Goal: Ask a question

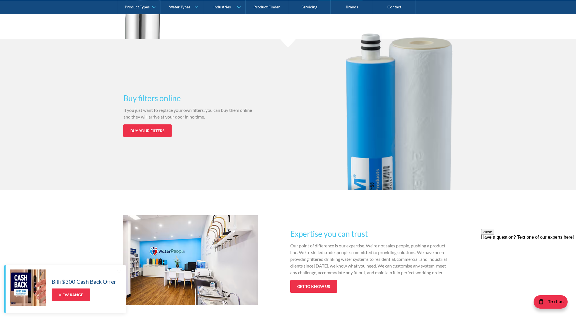
scroll to position [676, 0]
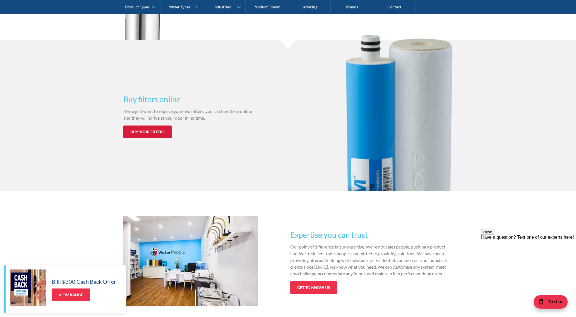
click at [141, 131] on link "Buy your filters" at bounding box center [147, 131] width 48 height 13
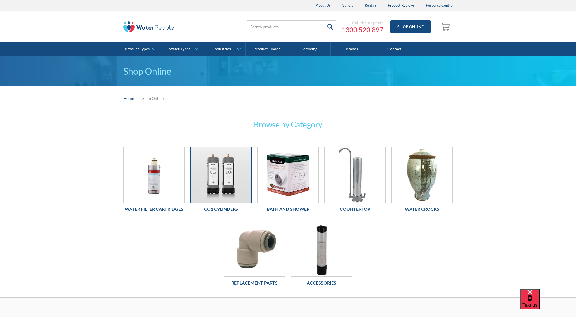
click at [227, 170] on img at bounding box center [221, 174] width 61 height 55
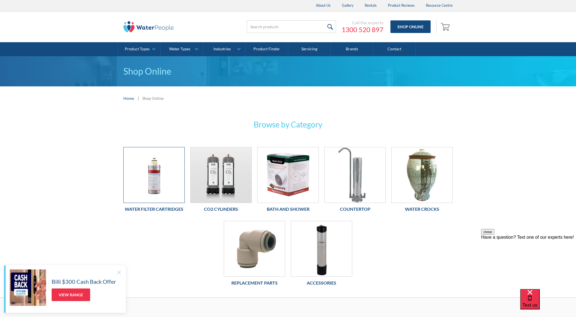
click at [155, 179] on img at bounding box center [154, 174] width 61 height 55
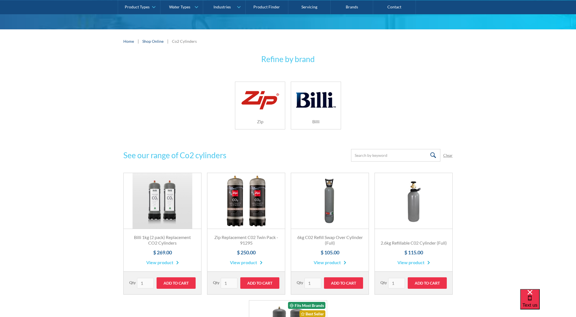
scroll to position [79, 0]
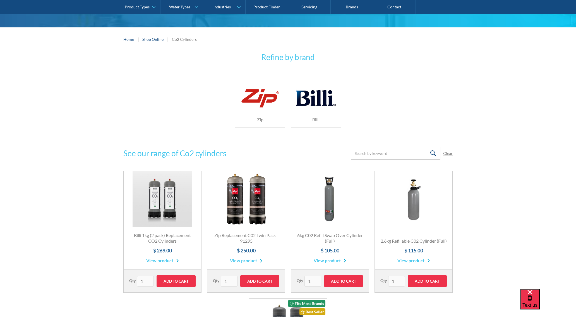
click at [263, 97] on img at bounding box center [260, 98] width 40 height 24
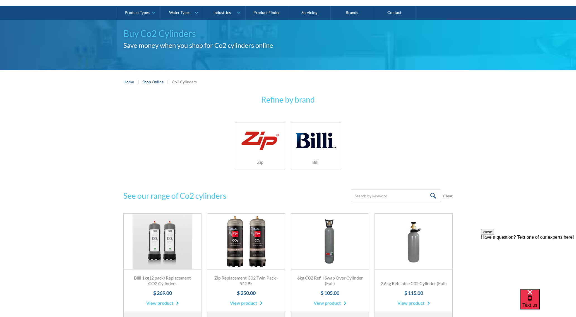
scroll to position [33, 0]
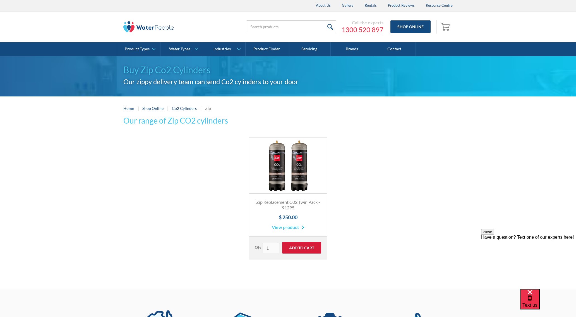
click at [302, 248] on input "Add to Cart" at bounding box center [301, 247] width 39 height 11
type input "Add to Cart"
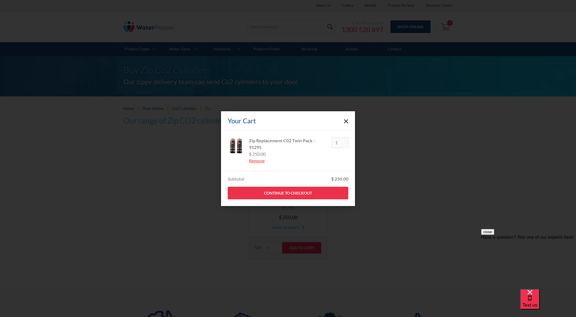
click at [345, 121] on icon "Close cart" at bounding box center [346, 121] width 4 height 4
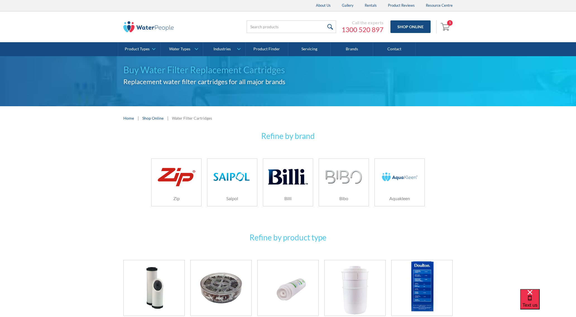
click at [175, 180] on img at bounding box center [177, 177] width 40 height 24
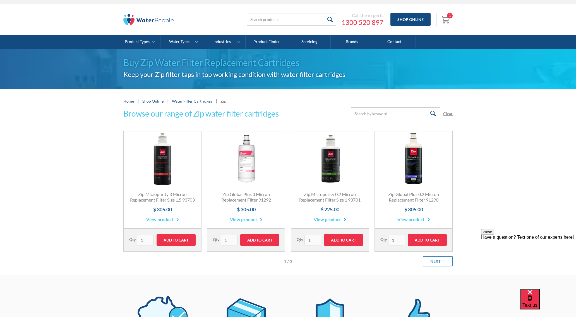
scroll to position [9, 0]
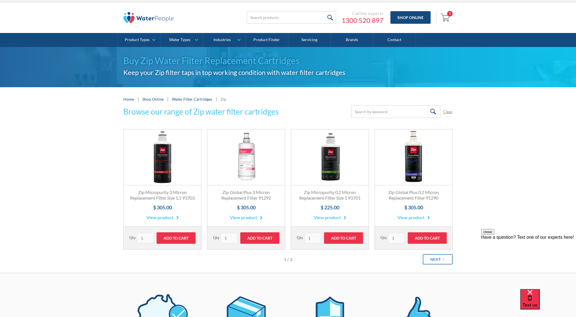
click at [246, 221] on link "View product" at bounding box center [246, 217] width 33 height 7
click at [327, 221] on link "View product" at bounding box center [330, 217] width 33 height 7
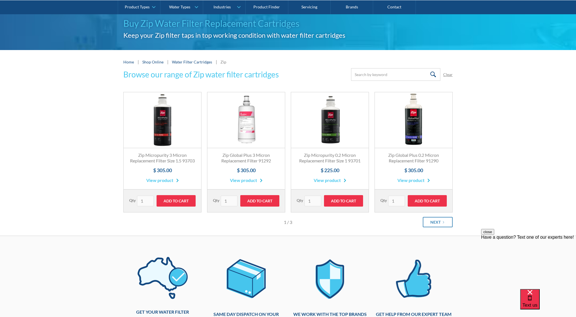
scroll to position [47, 0]
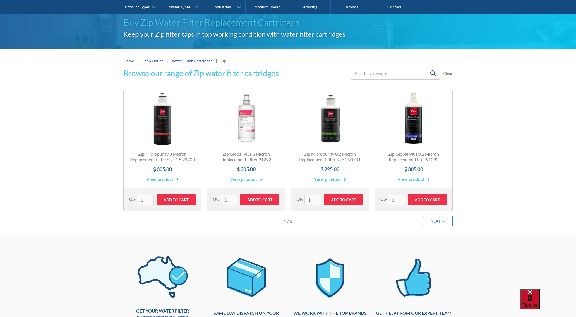
drag, startPoint x: 557, startPoint y: 304, endPoint x: 548, endPoint y: 301, distance: 9.9
click at [538, 304] on div "Text us" at bounding box center [530, 298] width 15 height 19
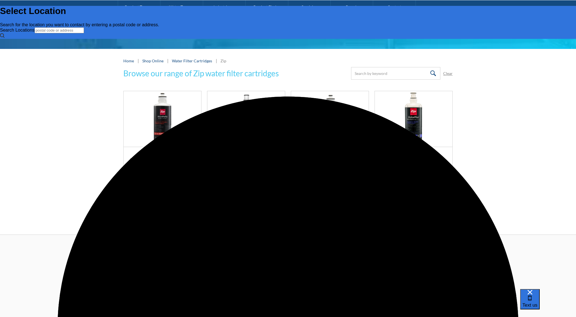
scroll to position [0, 0]
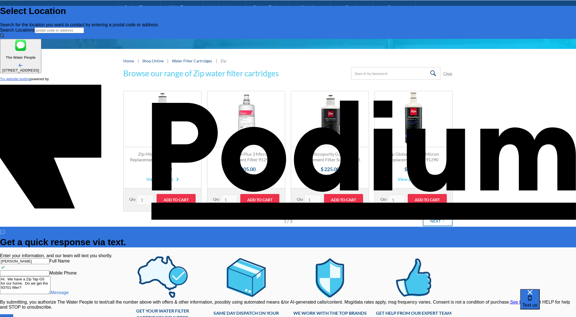
type textarea "x"
drag, startPoint x: 555, startPoint y: 210, endPoint x: 562, endPoint y: 218, distance: 9.9
click at [51, 276] on textarea "Hi. We have a Zip Tap G5 for our home. Do we get the 93701 filter?" at bounding box center [25, 285] width 51 height 18
type textarea "Hi. We have a Zip Tap G5 for our home. Do we get the 93701 filter? T"
type textarea "x"
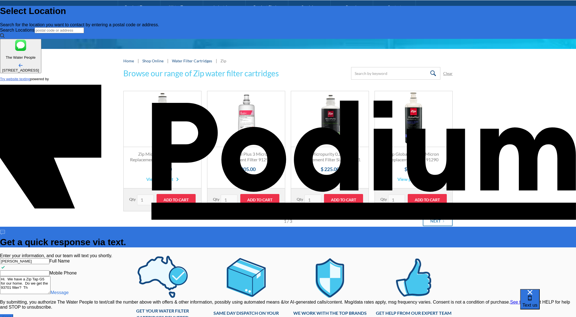
type textarea "Hi. We have a Zip Tap G5 for our home. Do we get the 93701 filter? The"
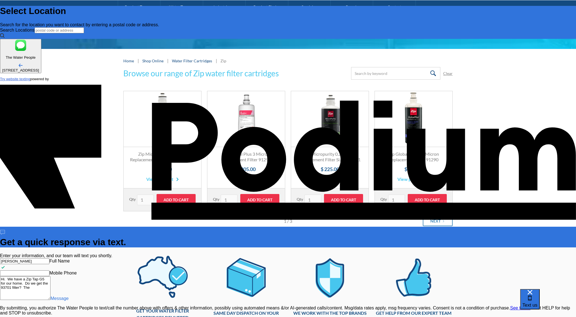
type textarea "x"
type textarea "Hi. We have a Zip Tap G5 for our home. Do we get the 93701 filter? The o"
type textarea "x"
type textarea "Hi. We have a Zip Tap G5 for our home. Do we get the 93701 filter? The one"
type textarea "x"
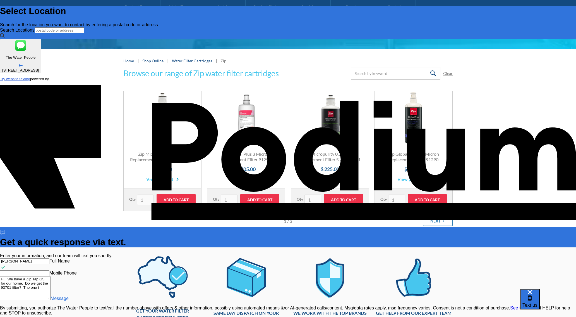
type textarea "Hi. We have a Zip Tap G5 for our home. Do we get the 93701 filter? The one in"
type textarea "x"
type textarea "Hi. We have a Zip Tap G5 for our home. Do we get the 93701 filter? The one in t"
type textarea "x"
type textarea "Hi. We have a Zip Tap G5 for our home. Do we get the 93701 filter? The one in t…"
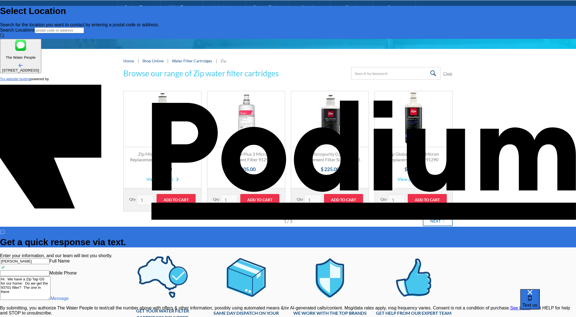
type textarea "x"
type textarea "Hi. We have a Zip Tap G5 for our home. Do we get the 93701 filter? The one in t…"
type textarea "x"
type textarea "Hi. We have a Zip Tap G5 for our home. Do we get the 93701 filter? The one in t…"
type textarea "x"
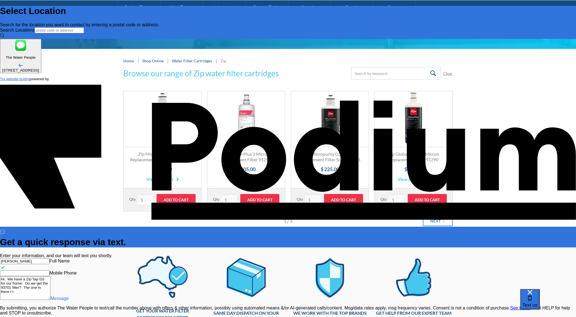
type textarea "Hi. We have a Zip Tap G5 for our home. Do we get the 93701 filter? The one in t…"
type textarea "x"
type textarea "Hi. We have a Zip Tap G5 for our home. Do we get the 93701 filter? The one in t…"
type textarea "x"
type textarea "Hi. We have a Zip Tap G5 for our home. Do we get the 93701 filter? The one in t…"
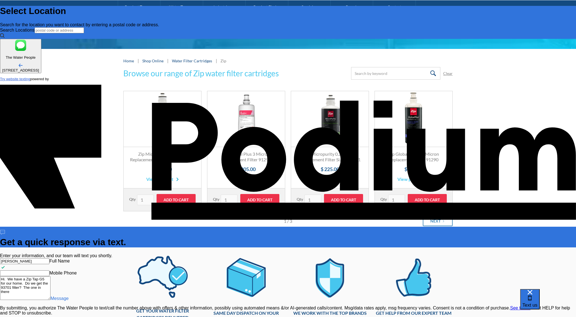
type textarea "x"
type textarea "Hi. We have a Zip Tap G5 for our home. Do we get the 93701 filter? The one in t…"
type textarea "x"
type textarea "Hi. We have a Zip Tap G5 for our home. Do we get the 93701 filter? The one in t…"
type textarea "x"
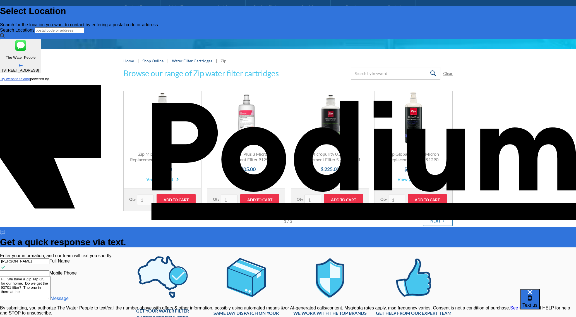
type textarea "Hi. We have a Zip Tap G5 for our home. Do we get the 93701 filter? The one in t…"
type textarea "x"
type textarea "Hi. We have a Zip Tap G5 for our home. Do we get the 93701 filter? The one in t…"
type textarea "x"
type textarea "Hi. We have a Zip Tap G5 for our home. Do we get the 93701 filter? The one in t…"
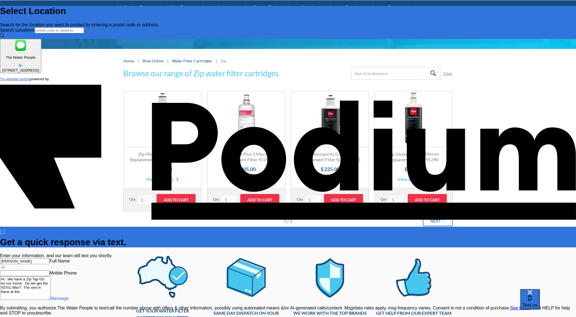
type textarea "x"
type textarea "Hi. We have a Zip Tap G5 for our home. Do we get the 93701 filter? The one in t…"
type textarea "x"
type textarea "Hi. We have a Zip Tap G5 for our home. Do we get the 93701 filter? The one in t…"
type textarea "x"
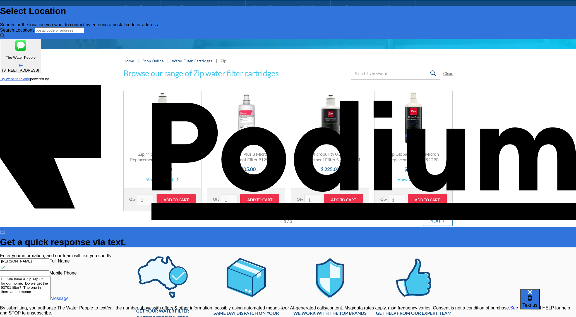
type textarea "Hi. We have a Zip Tap G5 for our home. Do we get the 93701 filter? The one in t…"
type textarea "x"
type textarea "Hi. We have a Zip Tap G5 for our home. Do we get the 93701 filter? The one in t…"
type textarea "x"
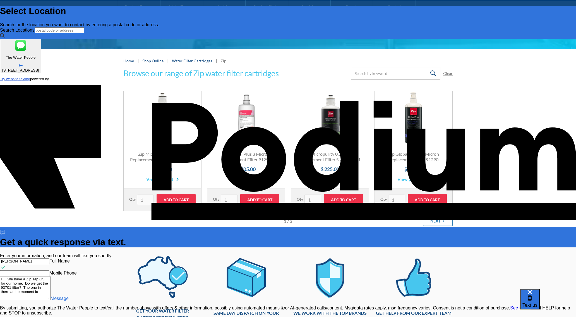
type textarea "x"
type textarea "Hi. We have a Zip Tap G5 for our home. Do we get the 93701 filter? The one in t…"
type textarea "x"
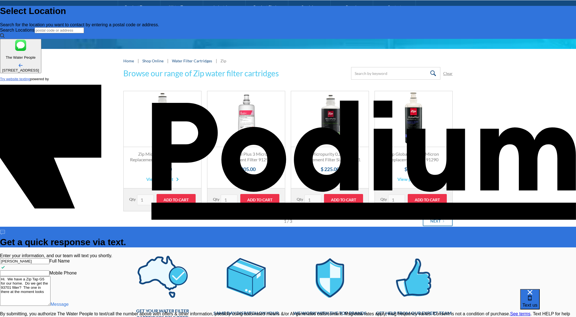
type textarea "Hi. We have a Zip Tap G5 for our home. Do we get the 93701 filter? The one in t…"
type textarea "x"
type textarea "Hi. We have a Zip Tap G5 for our home. Do we get the 93701 filter? The one in t…"
type textarea "x"
type textarea "Hi. We have a Zip Tap G5 for our home. Do we get the 93701 filter? The one in t…"
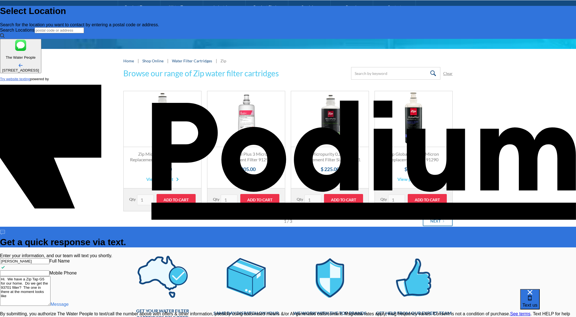
type textarea "x"
type textarea "Hi. We have a Zip Tap G5 for our home. Do we get the 93701 filter? The one in t…"
type textarea "x"
type textarea "Hi. We have a Zip Tap G5 for our home. Do we get the 93701 filter? The one in t…"
type textarea "x"
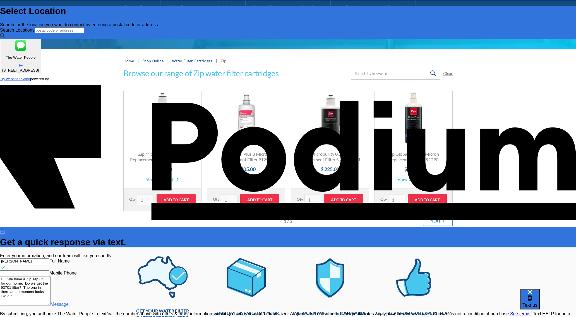
type textarea "Hi. We have a Zip Tap G5 for our home. Do we get the 93701 filter? The one in t…"
type textarea "x"
type textarea "Hi. We have a Zip Tap G5 for our home. Do we get the 93701 filter? The one in t…"
type textarea "x"
type textarea "Hi. We have a Zip Tap G5 for our home. Do we get the 93701 filter? The one in t…"
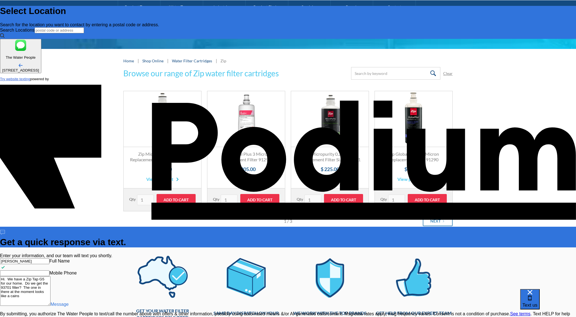
type textarea "x"
type textarea "Hi. We have a Zip Tap G5 for our home. Do we get the 93701 filter? The one in t…"
type textarea "x"
type textarea "Hi. We have a Zip Tap G5 for our home. Do we get the 93701 filter? The one in t…"
type textarea "x"
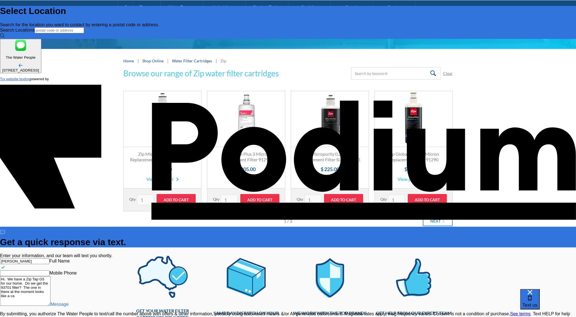
type textarea "Hi. We have a Zip Tap G5 for our home. Do we get the 93701 filter? The one in t…"
type textarea "x"
type textarea "Hi. We have a Zip Tap G5 for our home. Do we get the 93701 filter? The one in t…"
type textarea "x"
type textarea "Hi. We have a Zip Tap G5 for our home. Do we get the 93701 filter? The one in t…"
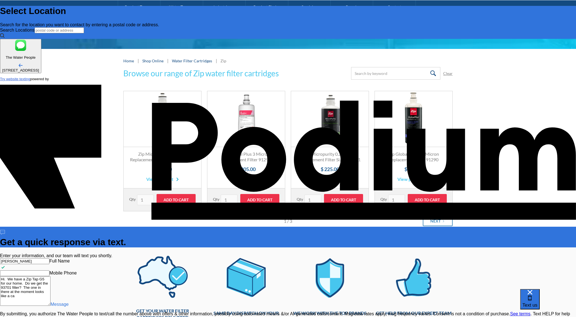
type textarea "x"
type textarea "Hi. We have a Zip Tap G5 for our home. Do we get the 93701 filter? The one in t…"
type textarea "x"
type textarea "Hi. We have a Zip Tap G5 for our home. Do we get the 93701 filter? The one in t…"
type textarea "x"
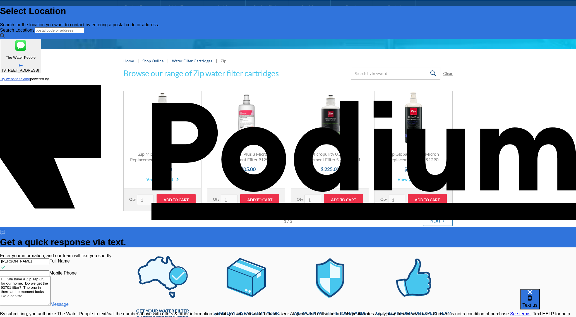
type textarea "Hi. We have a Zip Tap G5 for our home. Do we get the 93701 filter? The one in t…"
type textarea "x"
type textarea "Hi. We have a Zip Tap G5 for our home. Do we get the 93701 filter? The one in t…"
type textarea "x"
type textarea "Hi. We have a Zip Tap G5 for our home. Do we get the 93701 filter? The one in t…"
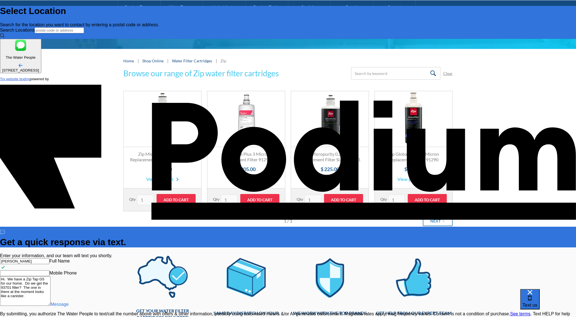
type textarea "x"
type textarea "Hi. We have a Zip Tap G5 for our home. Do we get the 93701 filter? The one in t…"
type textarea "x"
type textarea "Hi. We have a Zip Tap G5 for our home. Do we get the 93701 filter? The one in t…"
type textarea "x"
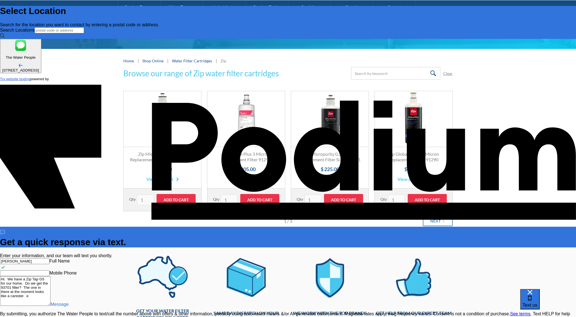
type textarea "Hi. We have a Zip Tap G5 for our home. Do we get the 93701 filter? The one in t…"
type textarea "x"
type textarea "Hi. We have a Zip Tap G5 for our home. Do we get the 93701 filter? The one in t…"
type textarea "x"
type textarea "Hi. We have a Zip Tap G5 for our home. Do we get the 93701 filter? The one in t…"
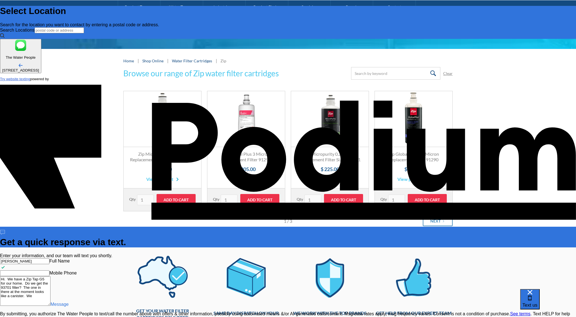
type textarea "x"
type textarea "Hi. We have a Zip Tap G5 for our home. Do we get the 93701 filter? The one in t…"
type textarea "x"
type textarea "Hi. We have a Zip Tap G5 for our home. Do we get the 93701 filter? The one in t…"
type textarea "x"
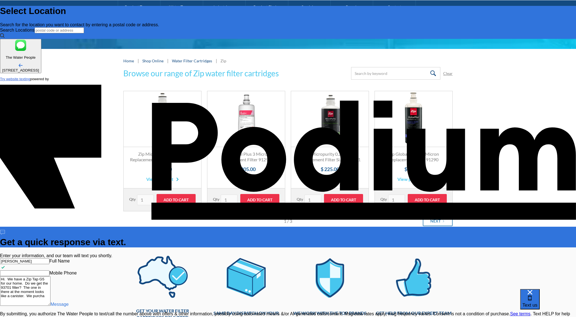
type textarea "Hi. We have a Zip Tap G5 for our home. Do we get the 93701 filter? The one in t…"
type textarea "x"
type textarea "Hi. We have a Zip Tap G5 for our home. Do we get the 93701 filter? The one in t…"
type textarea "x"
type textarea "Hi. We have a Zip Tap G5 for our home. Do we get the 93701 filter? The one in t…"
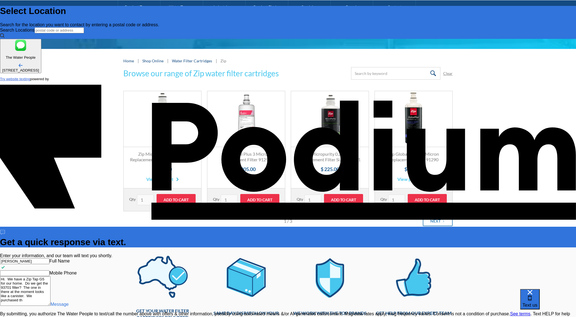
type textarea "x"
type textarea "Hi. We have a Zip Tap G5 for our home. Do we get the 93701 filter? The one in t…"
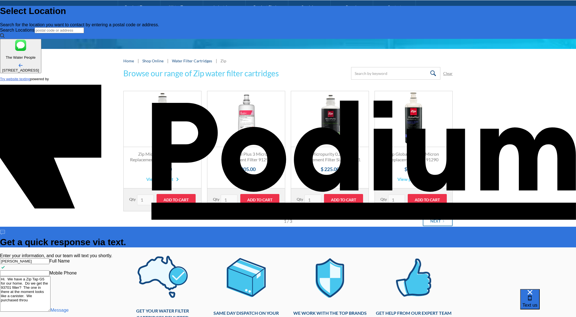
type textarea "Hi. We have a Zip Tap G5 for our home. Do we get the 93701 filter? The one in t…"
type textarea "x"
type textarea "Hi. We have a Zip Tap G5 for our home. Do we get the 93701 filter? The one in t…"
type textarea "x"
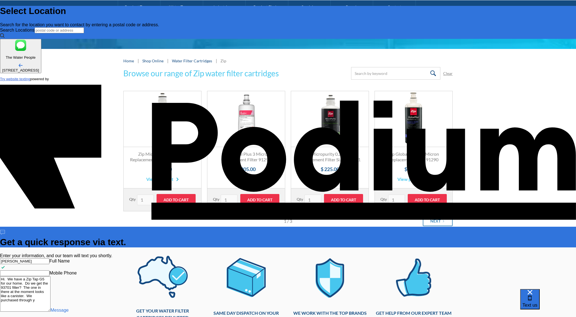
type textarea "Hi. We have a Zip Tap G5 for our home. Do we get the 93701 filter? The one in t…"
type textarea "x"
type textarea "Hi. We have a Zip Tap G5 for our home. Do we get the 93701 filter? The one in t…"
type textarea "x"
type textarea "Hi. We have a Zip Tap G5 for our home. Do we get the 93701 filter? The one in t…"
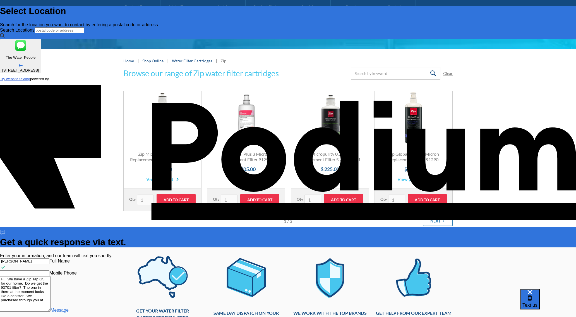
type textarea "x"
type textarea "Hi. We have a Zip Tap G5 for our home. Do we get the 93701 filter? The one in t…"
type textarea "x"
type textarea "Hi. We have a Zip Tap G5 for our home. Do we get the 93701 filter? The one in t…"
type textarea "x"
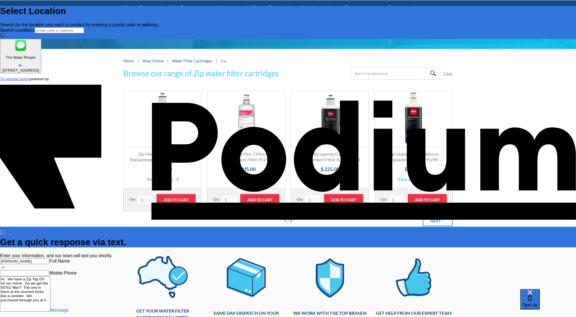
type textarea "Hi. We have a Zip Tap G5 for our home. Do we get the 93701 filter? The one in t…"
type textarea "x"
type textarea "Hi. We have a Zip Tap G5 for our home. Do we get the 93701 filter? The one in t…"
type textarea "x"
type textarea "Hi. We have a Zip Tap G5 for our home. Do we get the 93701 filter? The one in t…"
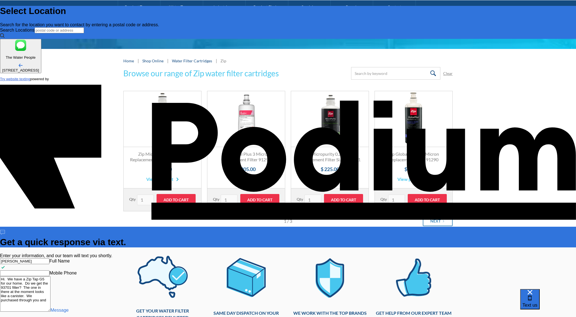
type textarea "x"
type textarea "Hi. We have a Zip Tap G5 for our home. Do we get the 93701 filter? The one in t…"
type textarea "x"
type textarea "Hi. We have a Zip Tap G5 for our home. Do we get the 93701 filter? The one in t…"
type textarea "x"
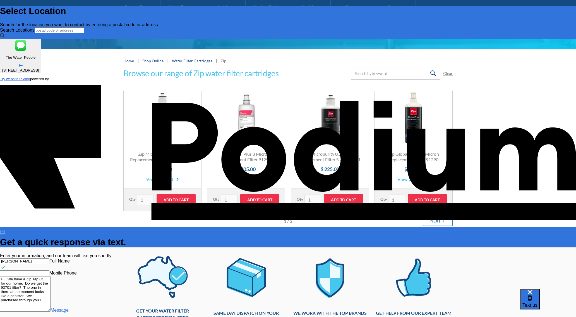
type textarea "Hi. We have a Zip Tap G5 for our home. Do we get the 93701 filter? The one in t…"
type textarea "x"
type textarea "Hi. We have a Zip Tap G5 for our home. Do we get the 93701 filter? The one in t…"
type textarea "x"
type textarea "Hi. We have a Zip Tap G5 for our home. Do we get the 93701 filter? The one in t…"
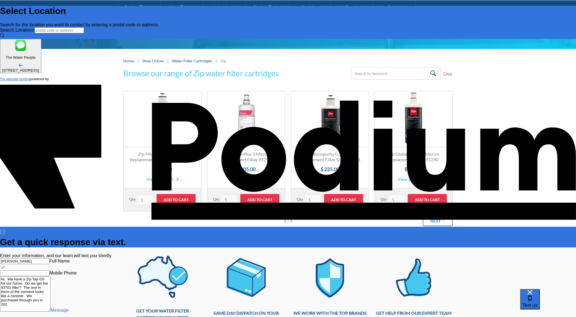
type textarea "x"
type textarea "Hi. We have a Zip Tap G5 for our home. Do we get the 93701 filter? The one in t…"
type textarea "x"
type textarea "Hi. We have a Zip Tap G5 for our home. Do we get the 93701 filter? The one in t…"
type textarea "x"
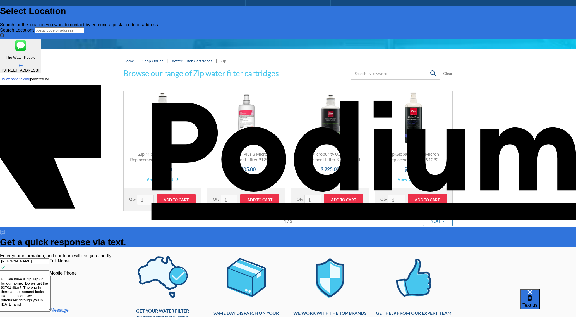
type textarea "Hi. We have a Zip Tap G5 for our home. Do we get the 93701 filter? The one in t…"
type textarea "x"
type textarea "Hi. We have a Zip Tap G5 for our home. Do we get the 93701 filter? The one in t…"
type textarea "x"
type textarea "Hi. We have a Zip Tap G5 for our home. Do we get the 93701 filter? The one in t…"
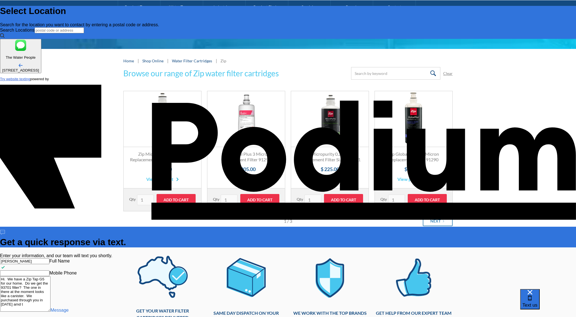
type textarea "x"
type textarea "Hi. We have a Zip Tap G5 for our home. Do we get the 93701 filter? The one in t…"
type textarea "x"
type textarea "Hi. We have a Zip Tap G5 for our home. Do we get the 93701 filter? The one in t…"
type textarea "x"
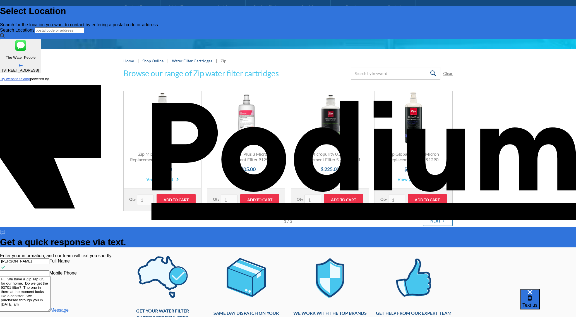
type textarea "Hi. We have a Zip Tap G5 for our home. Do we get the 93701 filter? The one in t…"
type textarea "x"
type textarea "Hi. We have a Zip Tap G5 for our home. Do we get the 93701 filter? The one in t…"
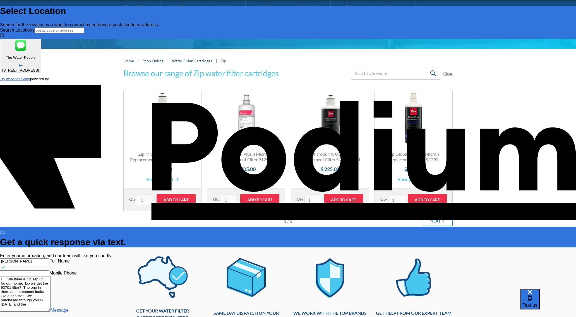
type textarea "x"
type textarea "Hi. We have a Zip Tap G5 for our home. Do we get the 93701 filter? The one in t…"
type textarea "x"
type textarea "Hi. We have a Zip Tap G5 for our home. Do we get the 93701 filter? The one in t…"
type textarea "x"
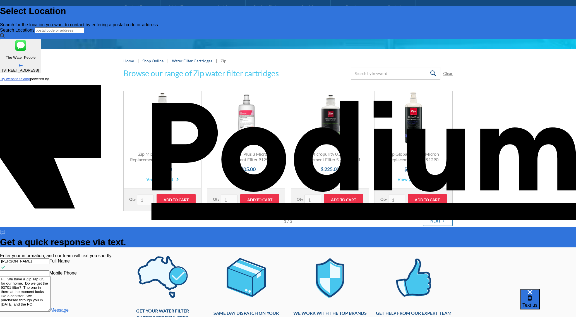
type textarea "Hi. We have a Zip Tap G5 for our home. Do we get the 93701 filter? The one in t…"
type textarea "x"
type textarea "Hi. We have a Zip Tap G5 for our home. Do we get the 93701 filter? The one in t…"
type textarea "x"
type textarea "Hi. We have a Zip Tap G5 for our home. Do we get the 93701 filter? The one in t…"
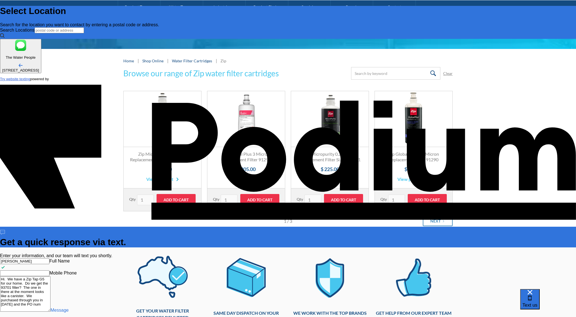
type textarea "x"
type textarea "Hi. We have a Zip Tap G5 for our home. Do we get the 93701 filter? The one in t…"
type textarea "x"
type textarea "Hi. We have a Zip Tap G5 for our home. Do we get the 93701 filter? The one in t…"
type textarea "x"
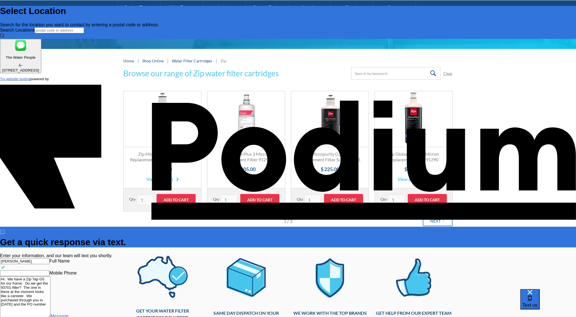
type textarea "Hi. We have a Zip Tap G5 for our home. Do we get the 93701 filter? The one in t…"
type textarea "x"
type textarea "Hi. We have a Zip Tap G5 for our home. Do we get the 93701 filter? The one in t…"
type textarea "x"
paste textarea "PO # 85693"
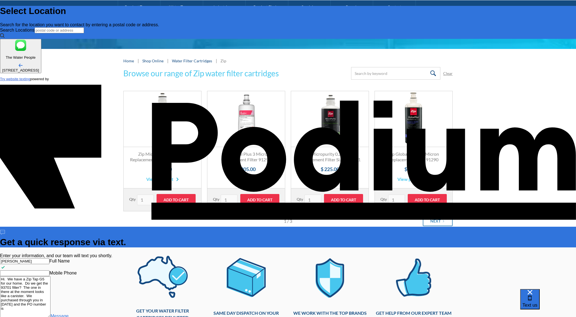
type textarea "Hi. We have a Zip Tap G5 for our home. Do we get the 93701 filter? The one in t…"
type textarea "x"
type textarea "Hi. We have a Zip Tap G5 for our home. Do we get the 93701 filter? The one in t…"
type textarea "x"
type textarea "Hi. We have a Zip Tap G5 for our home. Do we get the 93701 filter? The one in t…"
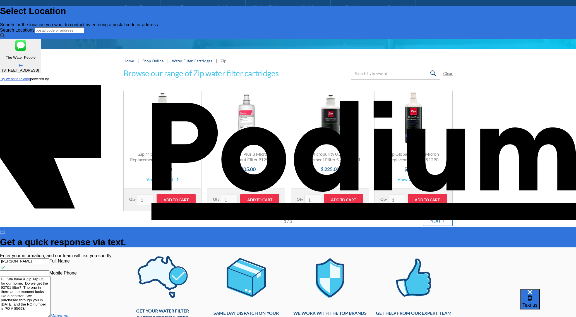
type textarea "x"
type textarea "Hi. We have a Zip Tap G5 for our home. Do we get the 93701 filter? The one in t…"
type textarea "x"
type textarea "Hi. We have a Zip Tap G5 for our home. Do we get the 93701 filter? The one in t…"
type textarea "x"
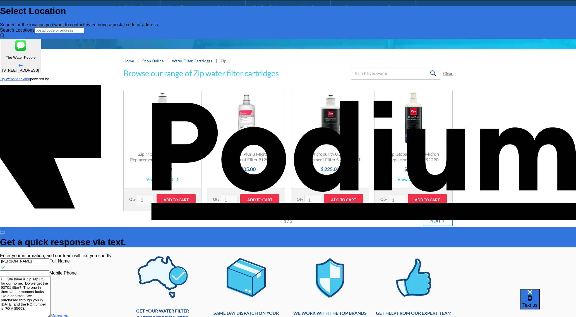
type textarea "Hi. We have a Zip Tap G5 for our home. Do we get the 93701 filter? The one in t…"
type textarea "x"
type textarea "Hi. We have a Zip Tap G5 for our home. Do we get the 93701 filter? The one in t…"
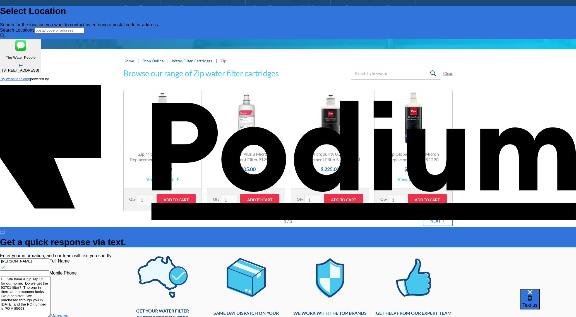
type textarea "x"
type textarea "Hi. We have a Zip Tap G5 for our home. Do we get the 93701 filter? The one in t…"
type textarea "x"
type textarea "Hi. We have a Zip Tap G5 for our home. Do we get the 93701 filter? The one in t…"
type textarea "x"
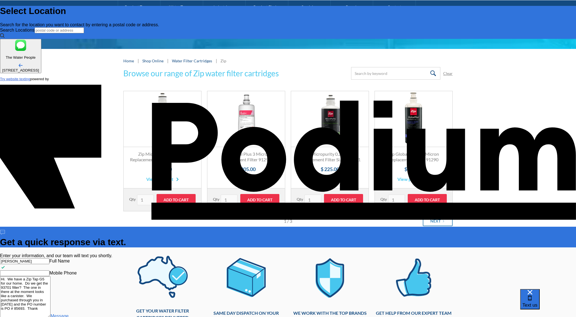
type textarea "Hi. We have a Zip Tap G5 for our home. Do we get the 93701 filter? The one in t…"
type textarea "x"
type textarea "Hi. We have a Zip Tap G5 for our home. Do we get the 93701 filter? The one in t…"
type textarea "x"
type textarea "Hi. We have a Zip Tap G5 for our home. Do we get the 93701 filter? The one in t…"
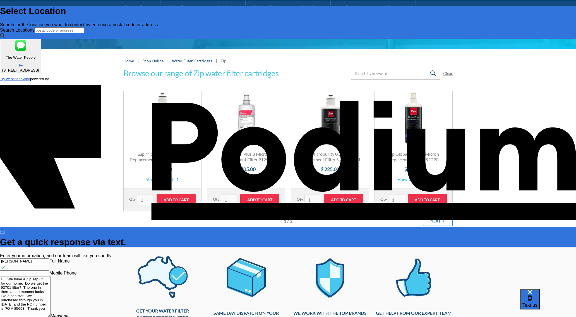
scroll to position [-17, 0]
click at [506, 258] on div "Sara Roe Full Name Mobile Phone Hi. We have a Zip Tap G5 for our home. Do we ge…" at bounding box center [288, 288] width 576 height 60
type textarea "x"
click at [49, 270] on Phone "Mobile Phone" at bounding box center [24, 273] width 49 height 6
type Phone "0"
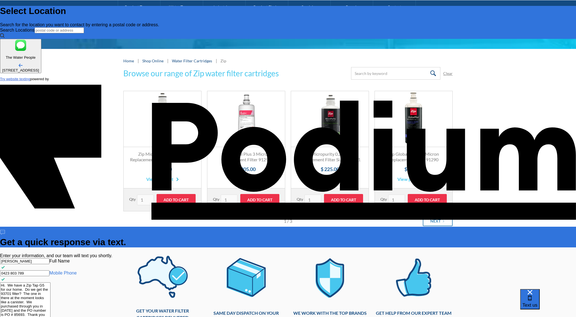
scroll to position [0, 0]
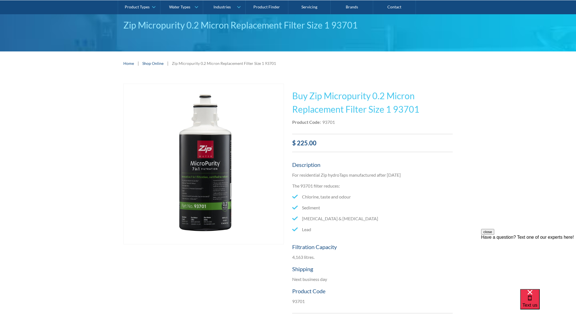
scroll to position [34, 0]
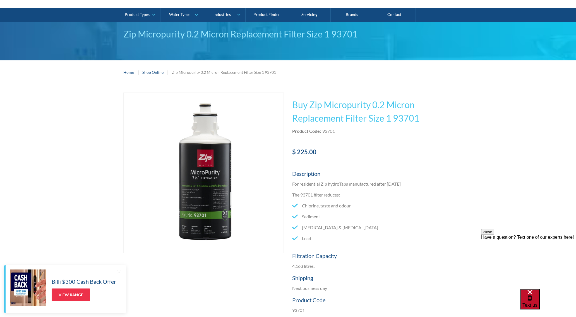
click at [538, 302] on span "Text us" at bounding box center [530, 304] width 15 height 5
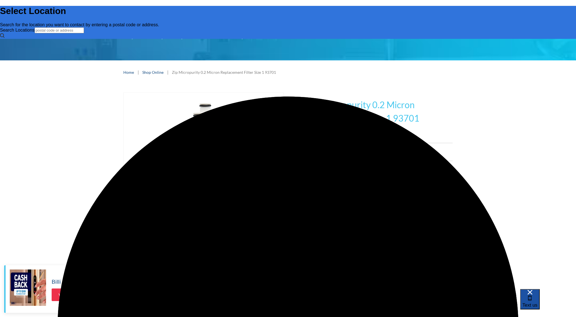
scroll to position [0, 0]
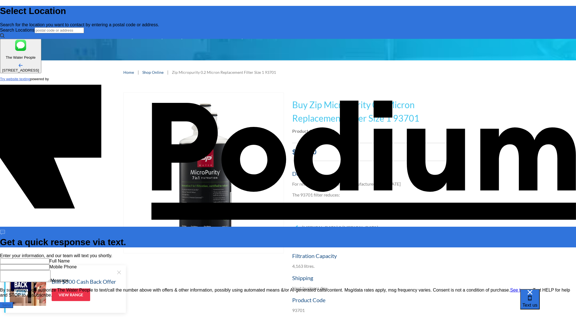
click at [49, 258] on input "text" at bounding box center [24, 261] width 49 height 6
type input "[PERSON_NAME]"
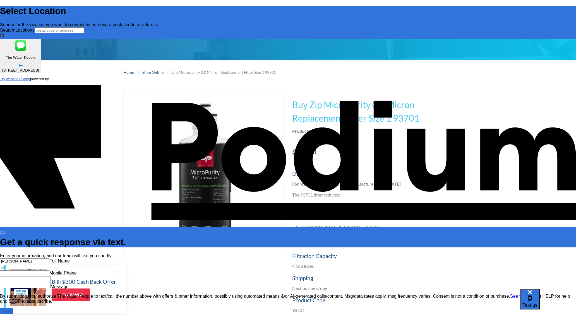
click at [489, 258] on div "[PERSON_NAME] Full Name Mobile Phone Message" at bounding box center [288, 273] width 576 height 31
click at [49, 270] on Phone "Mobile Phone" at bounding box center [24, 273] width 49 height 6
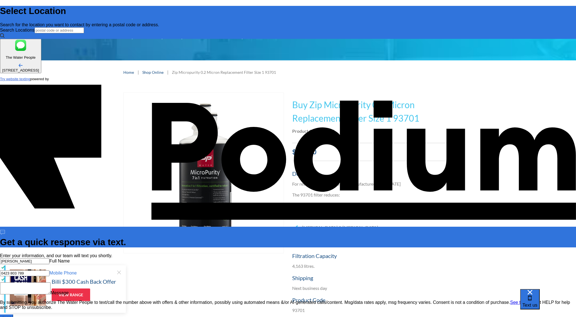
type Phone "0423 803 789"
click at [51, 282] on textarea "Message" at bounding box center [25, 288] width 51 height 12
type textarea "H"
type textarea "x"
type textarea "Hi"
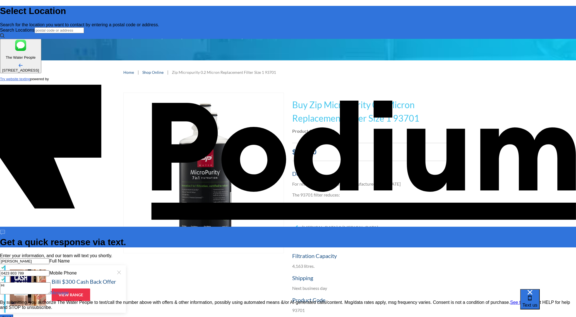
type textarea "x"
type textarea "Hi."
type textarea "x"
type textarea "Hi."
type textarea "x"
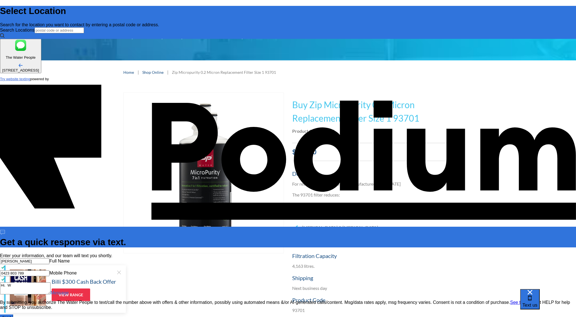
type textarea "Hi. We"
type textarea "x"
type textarea "Hi. We h"
type textarea "x"
type textarea "Hi. We have"
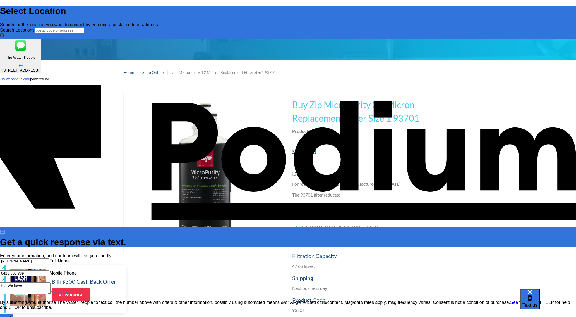
type textarea "x"
type textarea "Hi. We have"
type textarea "x"
type textarea "Hi. We have a"
type textarea "x"
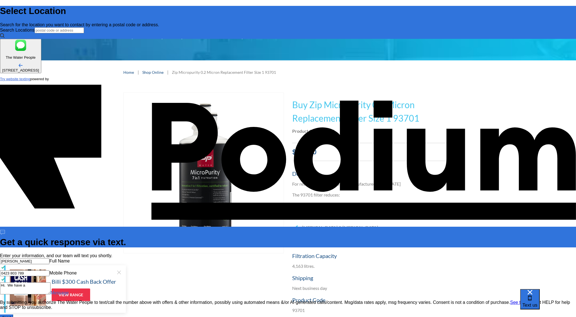
type textarea "Hi. We have a Z"
type textarea "x"
type textarea "Hi. We have a Zip"
type textarea "x"
type textarea "Hi. We have a Zip"
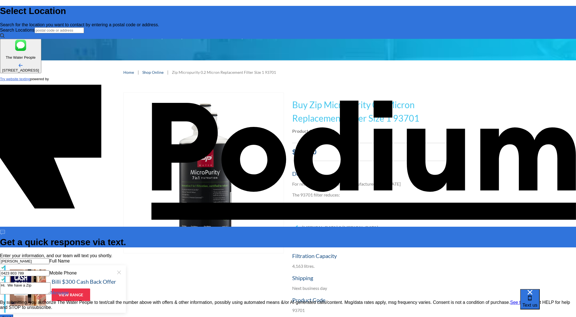
type textarea "x"
type textarea "Hi. We have a Zip G"
type textarea "x"
type textarea "Hi. We have a Zip"
type textarea "x"
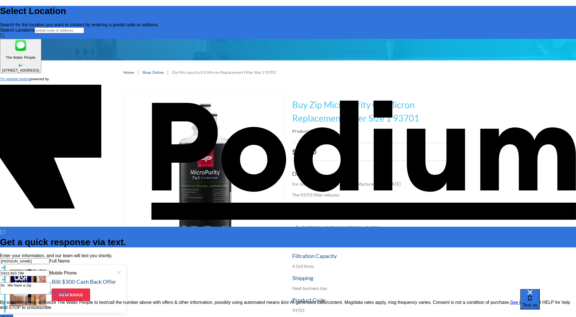
type textarea "Hi. We have a Zip"
type textarea "x"
type textarea "Hi. We have a Zip Ta"
type textarea "x"
type textarea "Hi. We have a Zip Tap"
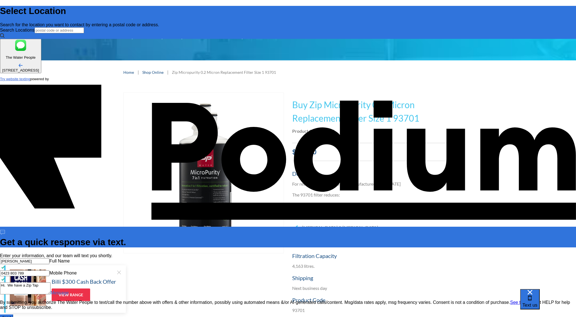
type textarea "x"
type textarea "Hi. We have a Zip Tap"
type textarea "x"
type textarea "Hi. We have a Zip Tap res"
type textarea "x"
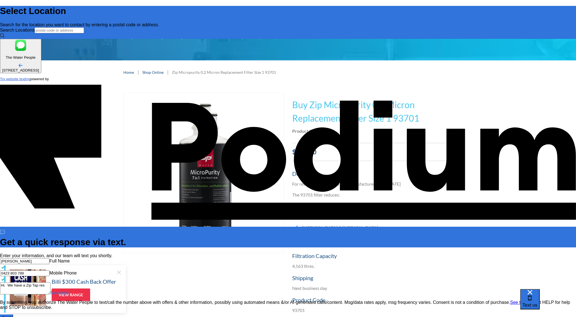
type textarea "Hi. We have a Zip Tap resi"
type textarea "x"
type textarea "Hi. We have a Zip Tap resid"
type textarea "Hi. We have a Zip Tap residen"
type textarea "x"
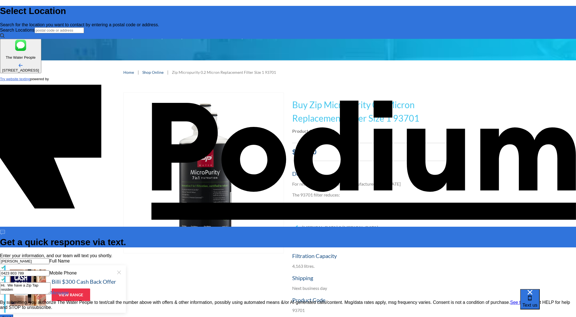
type textarea "x"
type textarea "Hi. We have a Zip Tap resident"
type textarea "x"
type textarea "Hi. We have a Zip Tap residenti"
type textarea "x"
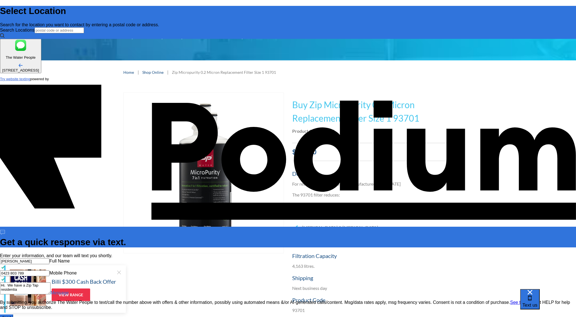
type textarea "Hi. We have a Zip Tap residential"
type textarea "x"
type textarea "Hi. We have a Zip Tap residential"
type textarea "x"
type textarea "Hi. We have a Zip Tap residential G"
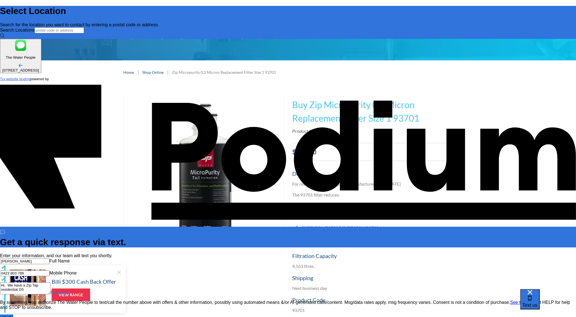
type textarea "x"
type textarea "Hi. We have a Zip Tap residential G5"
click at [51, 282] on textarea "Hi. We have a Zip Tap residential G5" at bounding box center [25, 288] width 51 height 12
type textarea "x"
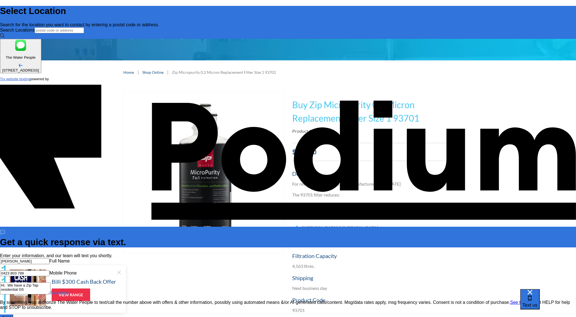
type textarea "Hi. We have a Zip Tap G5"
click at [51, 282] on textarea "Hi. We have a Zip Tap G5" at bounding box center [25, 288] width 51 height 12
type textarea "x"
type textarea "Hi. We have a Zip Tap G5 f"
type textarea "x"
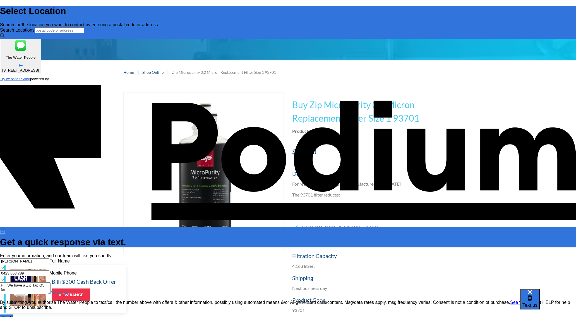
type textarea "Hi. We have a Zip Tap G5 for"
type textarea "x"
type textarea "Hi. We have a Zip Tap G5 for o"
type textarea "x"
type textarea "Hi. We have a Zip Tap G5 for our"
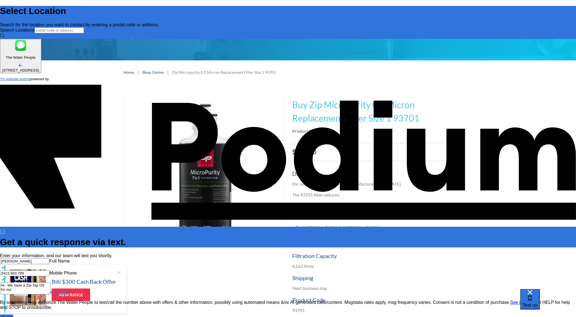
type textarea "x"
type textarea "Hi. We have a Zip Tap G5 for our h"
type textarea "x"
type textarea "Hi. We have a Zip Tap G5 for our hom"
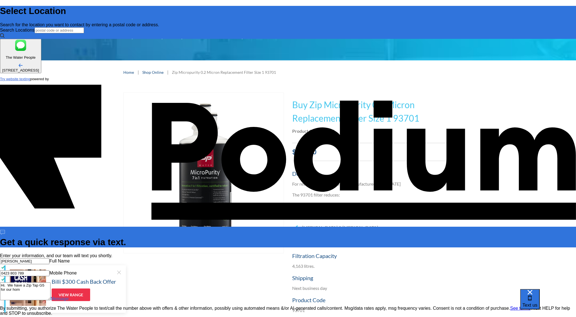
type textarea "x"
type textarea "Hi. We have a Zip Tap G5 for our home."
type textarea "x"
type textarea "Hi. We have a Zip Tap G5 for our home."
type textarea "x"
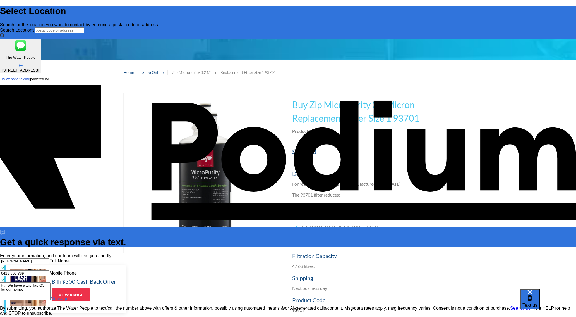
type textarea "Hi. We have a Zip Tap G5 for our home. D"
type textarea "x"
type textarea "Hi. We have a Zip Tap G5 for our home. Do"
type textarea "x"
type textarea "Hi. We have a Zip Tap G5 for our home. Do we"
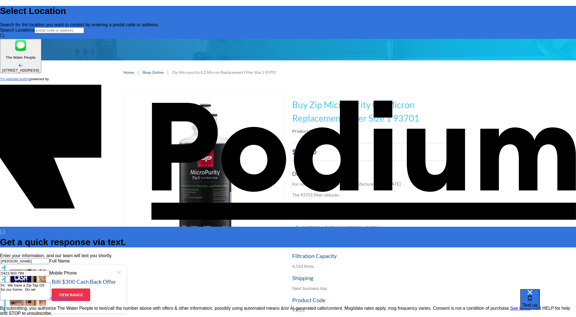
type textarea "x"
type textarea "Hi. We have a Zip Tap G5 for our home. Do we g"
type textarea "x"
type textarea "Hi. We have a Zip Tap G5 for our home. Do we get"
type textarea "x"
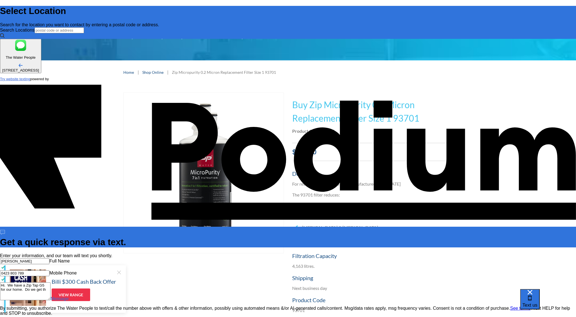
type textarea "Hi. We have a Zip Tap G5 for our home. Do we get the"
type textarea "x"
type textarea "Hi. We have a Zip Tap G5 for our home. Do we get the"
type textarea "Hi. We have a Zip Tap G5 for our home. Do we get the 9"
type textarea "x"
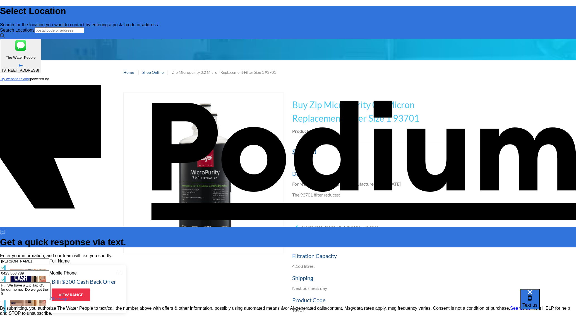
type textarea "x"
type textarea "Hi. We have a Zip Tap G5 for our home. Do we get the 93"
type textarea "x"
type textarea "Hi. We have a Zip Tap G5 for our home. Do we get the 9370"
type textarea "x"
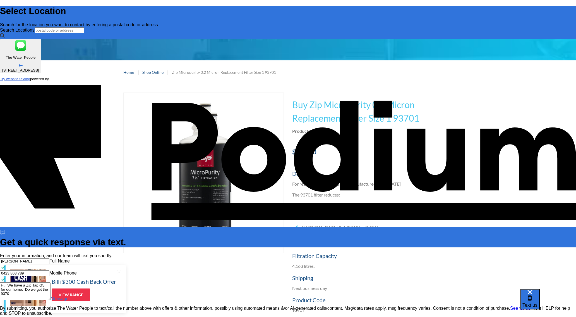
type textarea "Hi. We have a Zip Tap G5 for our home. Do we get the 93701"
type textarea "x"
type textarea "Hi. We have a Zip Tap G5 for our home. Do we get the 93701 f"
type textarea "Hi. We have a Zip Tap G5 for our home. Do we get the 93701 fo"
type textarea "x"
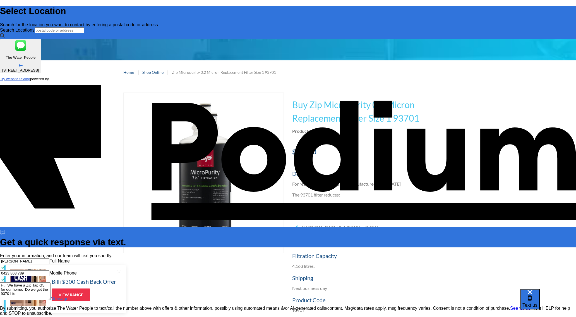
type textarea "x"
type textarea "Hi. We have a Zip Tap G5 for our home. Do we get the 93701 fo;"
type textarea "Hi. We have a Zip Tap G5 for our home. Do we get the 93701 fo;st"
type textarea "x"
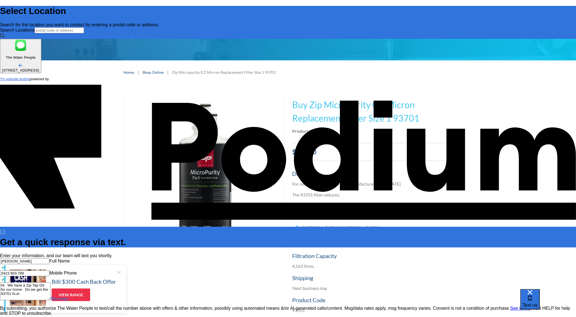
type textarea "Hi. We have a Zip Tap G5 for our home. Do we get the 93701 fo;s"
type textarea "x"
type textarea "Hi. We have a Zip Tap G5 for our home. Do we get the 93701 fo;"
type textarea "x"
type textarea "Hi. We have a Zip Tap G5 for our home. Do we get the 93701 fo"
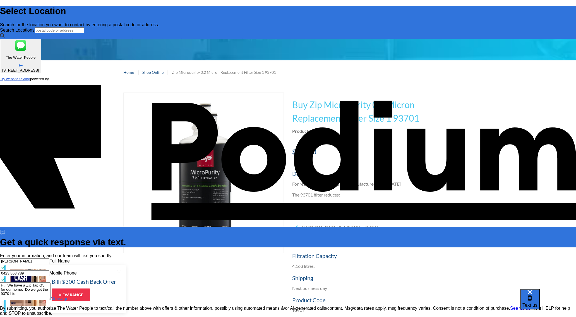
type textarea "x"
type textarea "Hi. We have a Zip Tap G5 for our home. Do we get the 93701 fi"
type textarea "x"
type textarea "Hi. We have a Zip Tap G5 for our home. Do we get the 93701 filt"
type textarea "x"
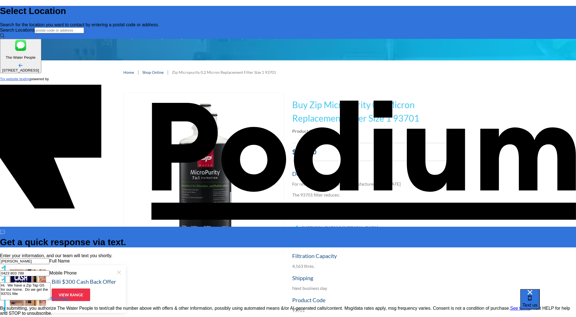
type textarea "Hi. We have a Zip Tap G5 for our home. Do we get the 93701 filter"
type textarea "x"
type textarea "Hi. We have a Zip Tap G5 for our home. Do we get the 93701 filter?"
type textarea "x"
type textarea "Hi. We have a Zip Tap G5 for our home. Do we get the 93701 filter?"
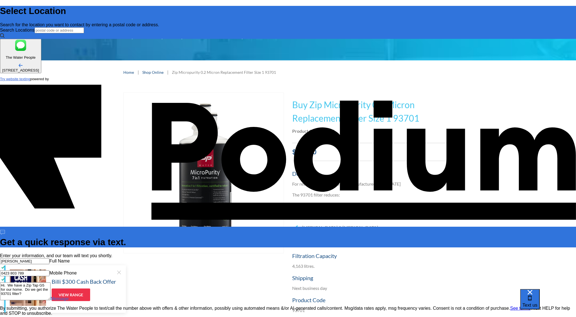
type textarea "x"
type textarea "Hi. We have a Zip Tap G5 for our home. Do we get the 93701 filter?"
type textarea "x"
type textarea "Hi. We have a Zip Tap G5 for our home. Do we get the 93701 filter? Tj"
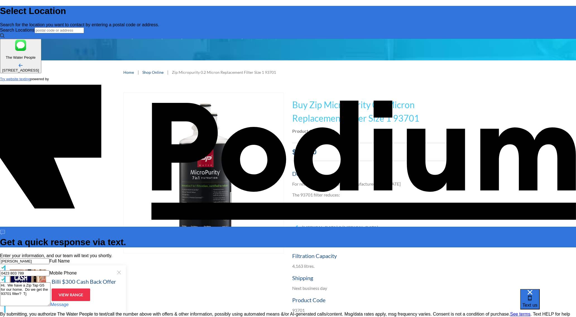
scroll to position [0, 0]
type textarea "x"
type textarea "Hi. We have a Zip Tap G5 for our home. Do we get the 93701 filter? Tjs"
type textarea "x"
type textarea "Hi. We have a Zip Tap G5 for our home. Do we get the 93701 filter? Tj"
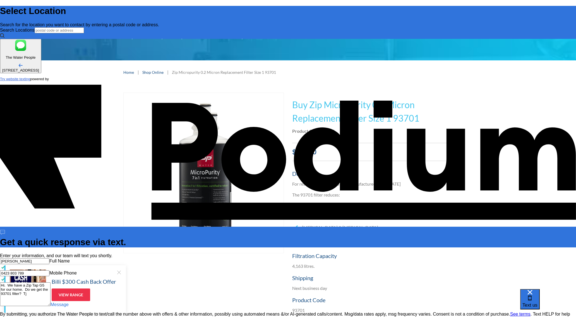
type textarea "x"
type textarea "Hi. We have a Zip Tap G5 for our home. Do we get the 93701 filter? T"
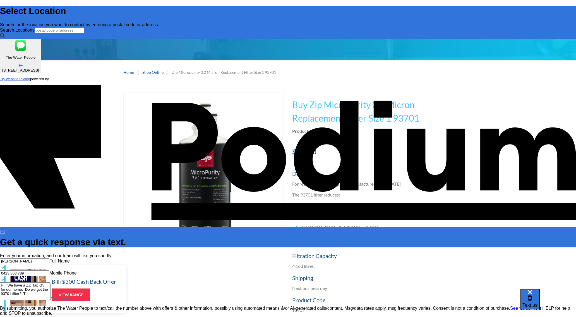
scroll to position [3, 0]
type textarea "x"
type textarea "Hi. We have a Zip Tap G5 for our home. Do we get the 93701 filter?"
